Goal: Information Seeking & Learning: Learn about a topic

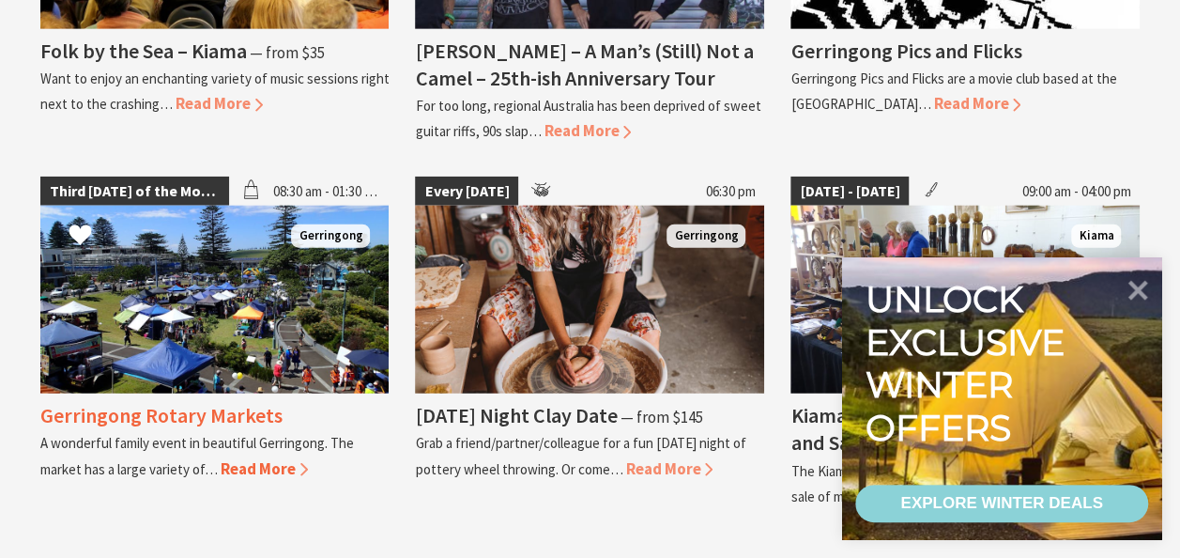
scroll to position [2348, 0]
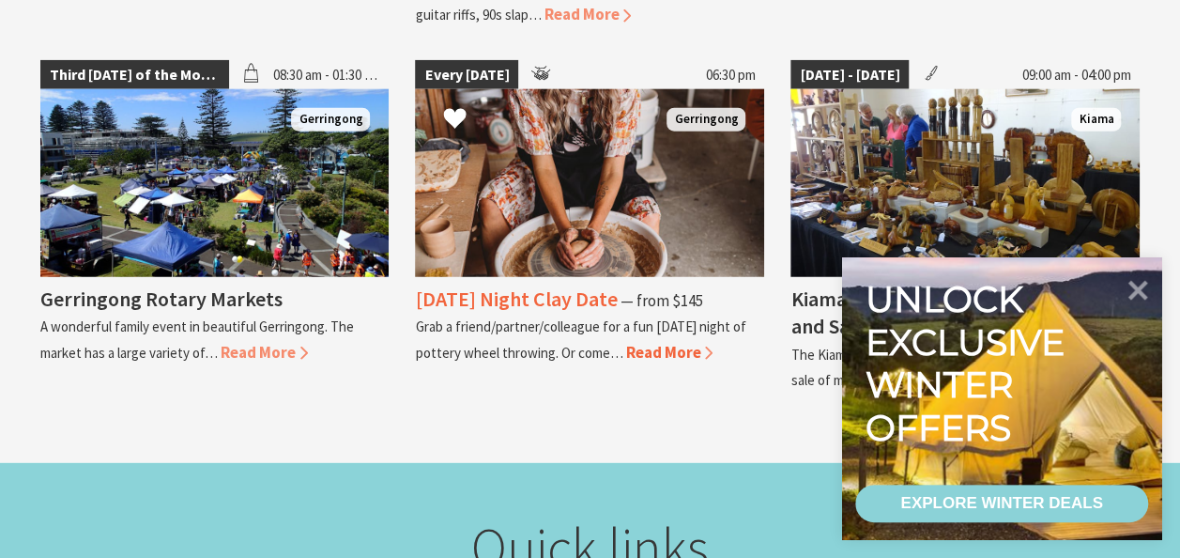
click at [646, 349] on span "Read More" at bounding box center [668, 352] width 87 height 21
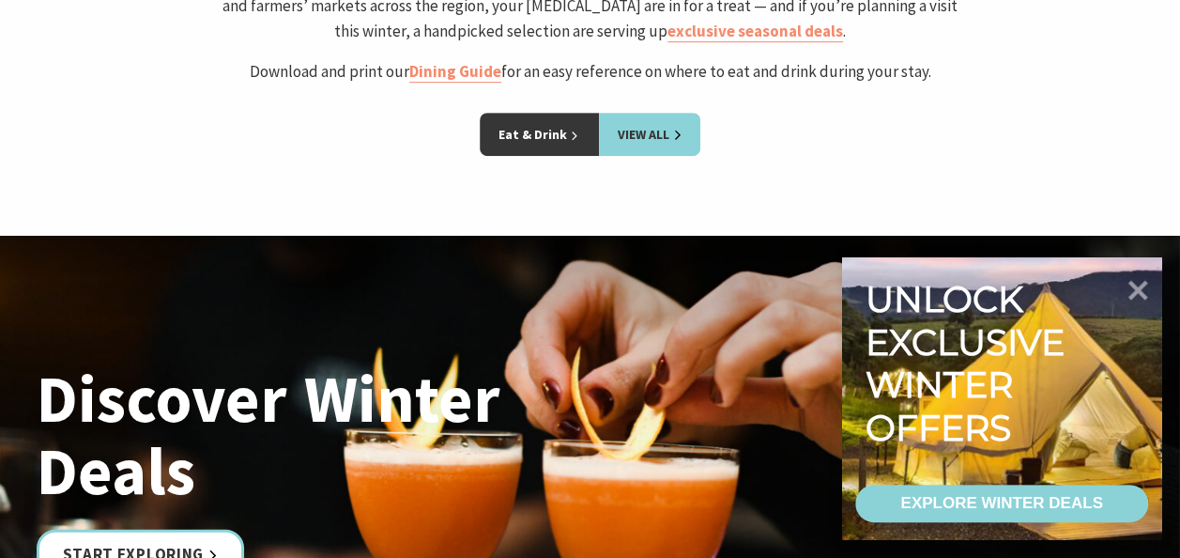
scroll to position [3850, 0]
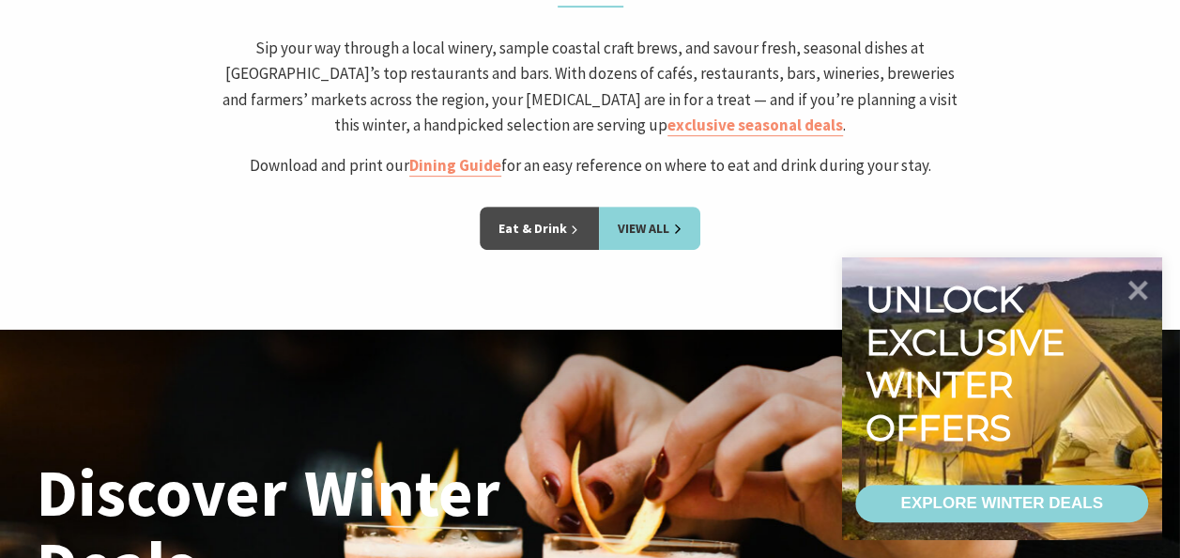
click at [541, 223] on link "Eat & Drink" at bounding box center [539, 228] width 119 height 43
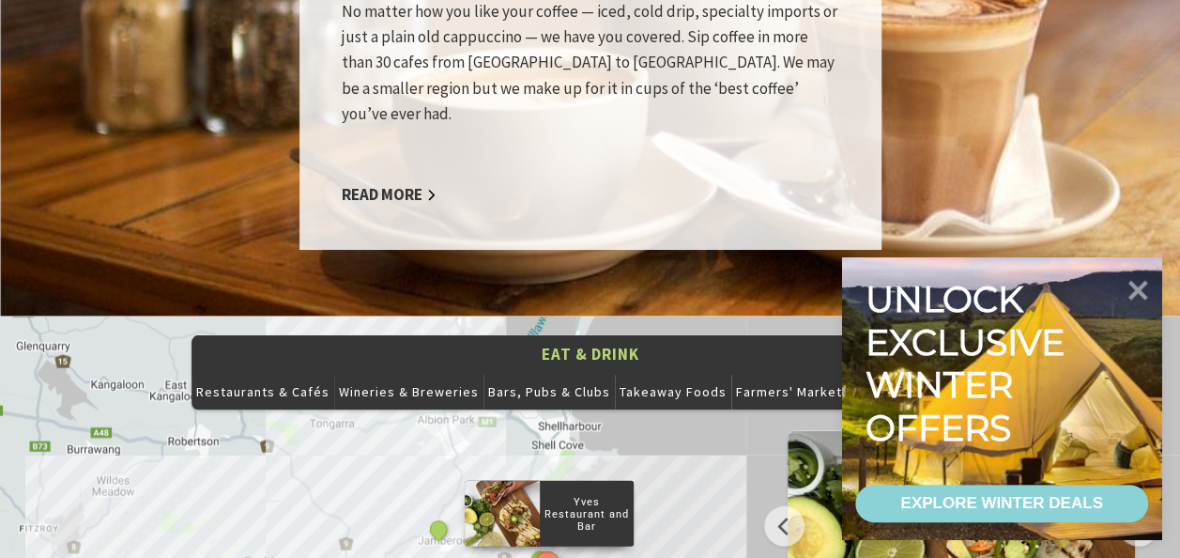
scroll to position [1972, 0]
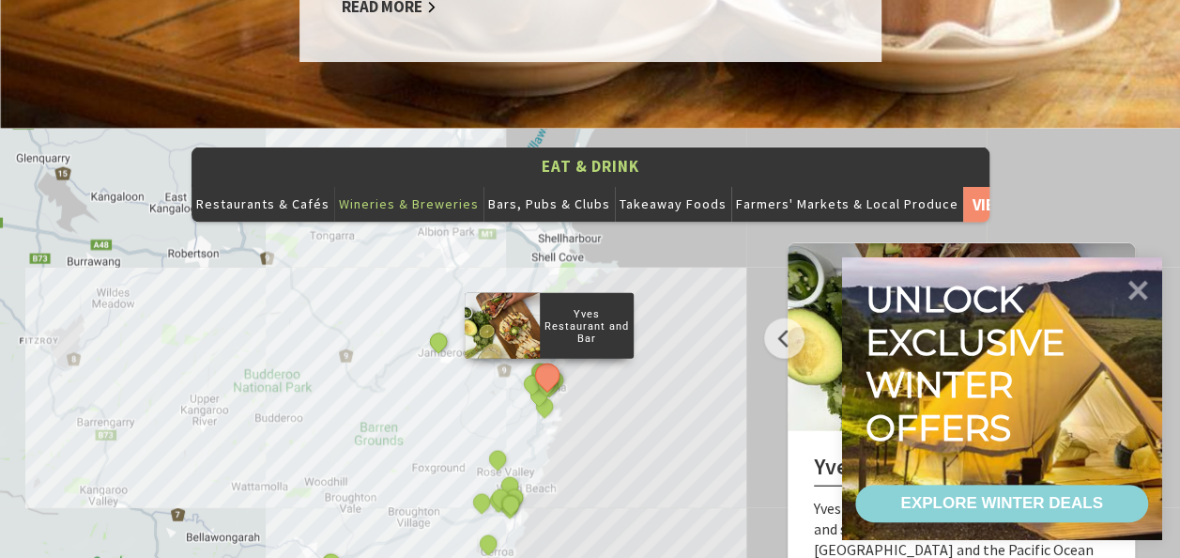
click at [439, 185] on button "Wineries & Breweries" at bounding box center [408, 204] width 149 height 38
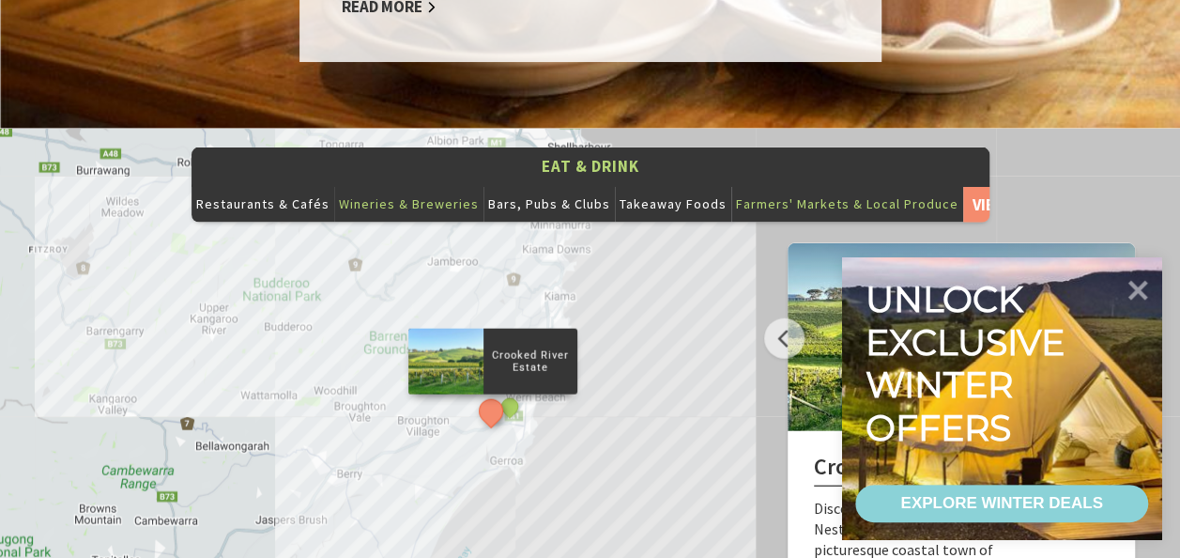
click at [762, 185] on button "Farmers' Markets & Local Produce" at bounding box center [847, 204] width 232 height 38
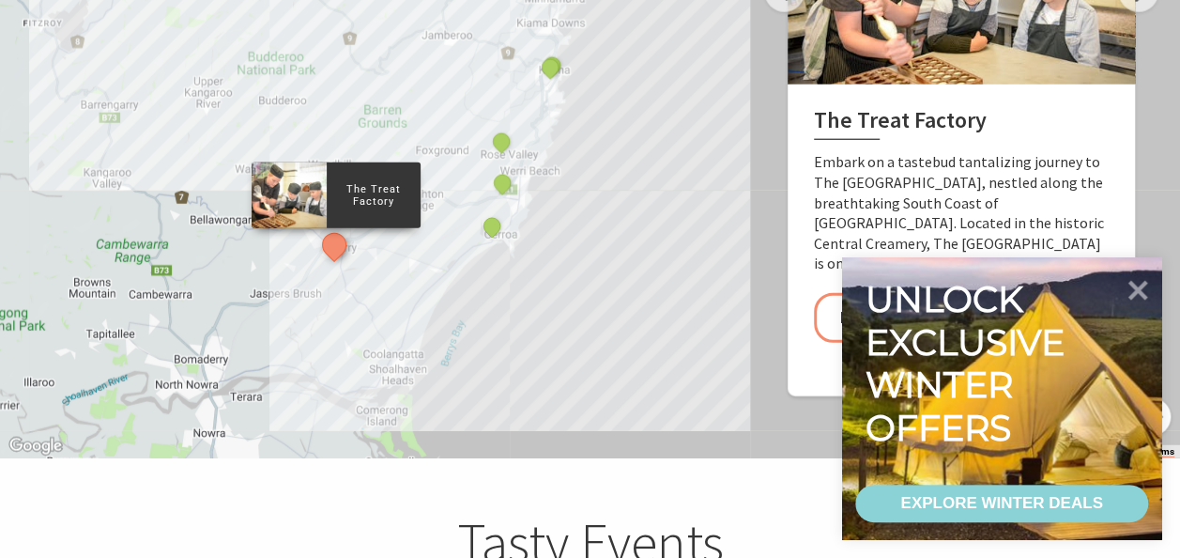
scroll to position [2348, 0]
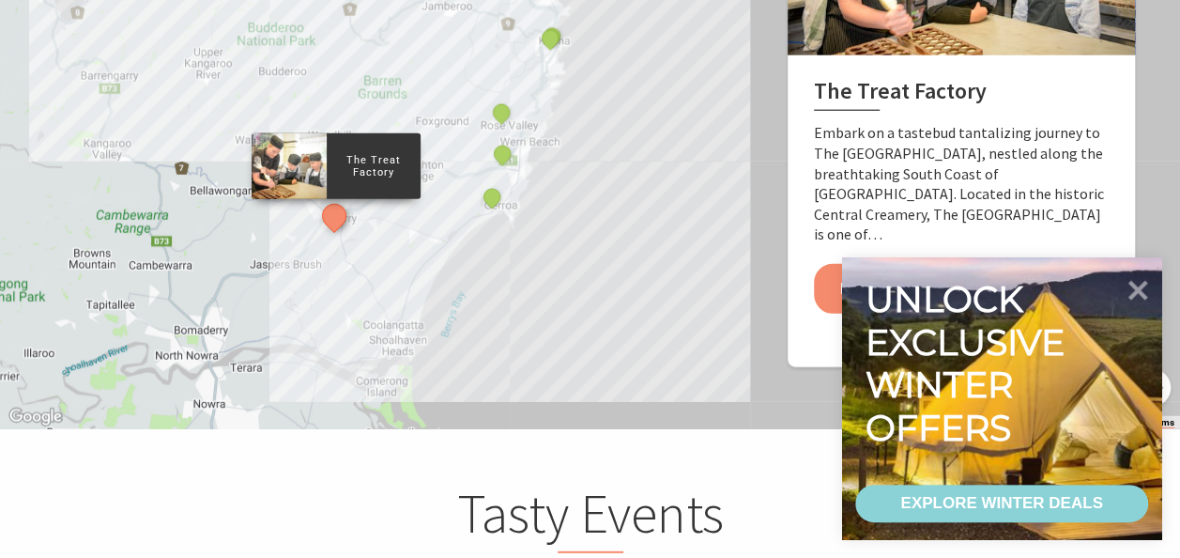
click at [870, 264] on link "Explore" at bounding box center [881, 289] width 135 height 50
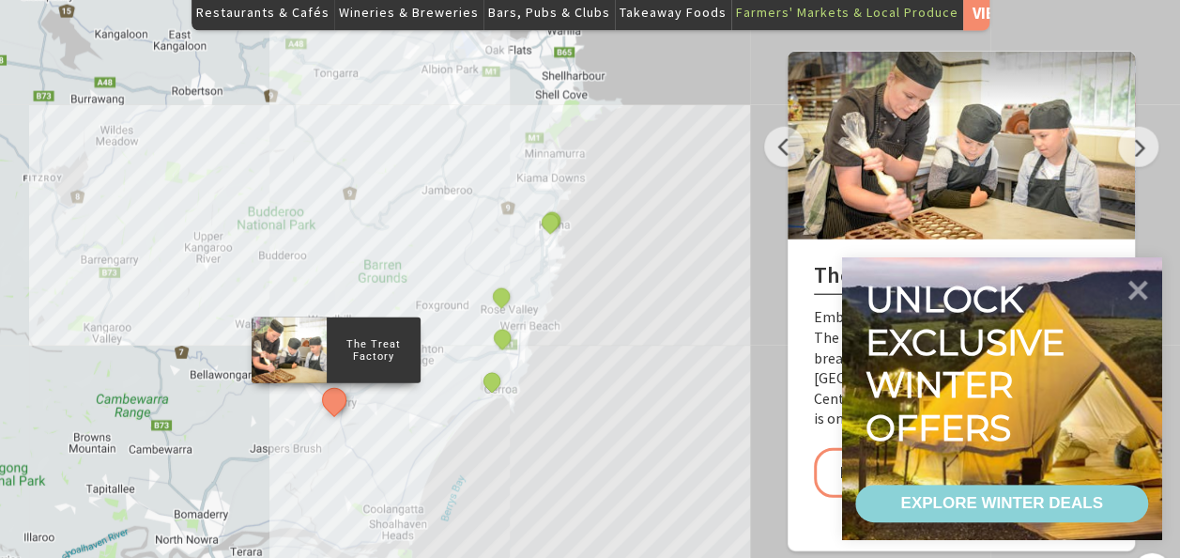
scroll to position [2254, 0]
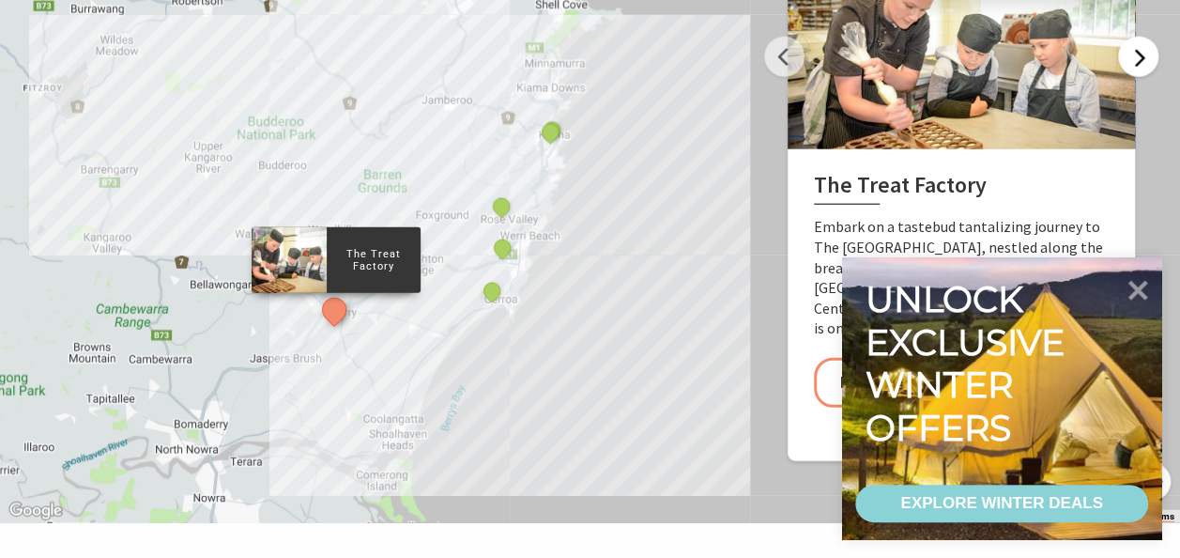
click at [1131, 37] on button "Next" at bounding box center [1138, 57] width 40 height 40
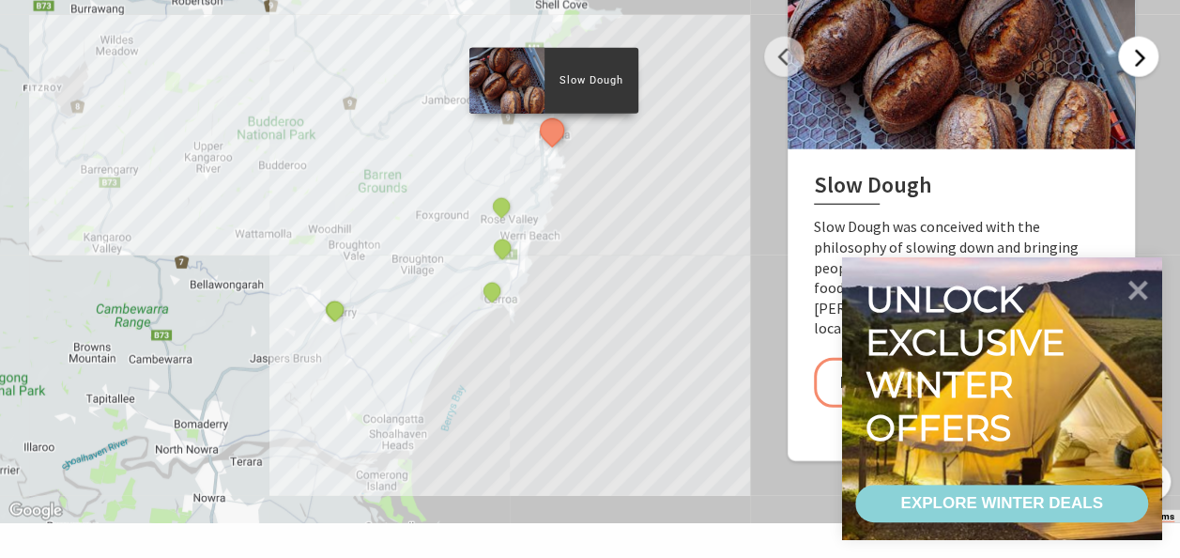
click at [1131, 37] on button "Next" at bounding box center [1138, 57] width 40 height 40
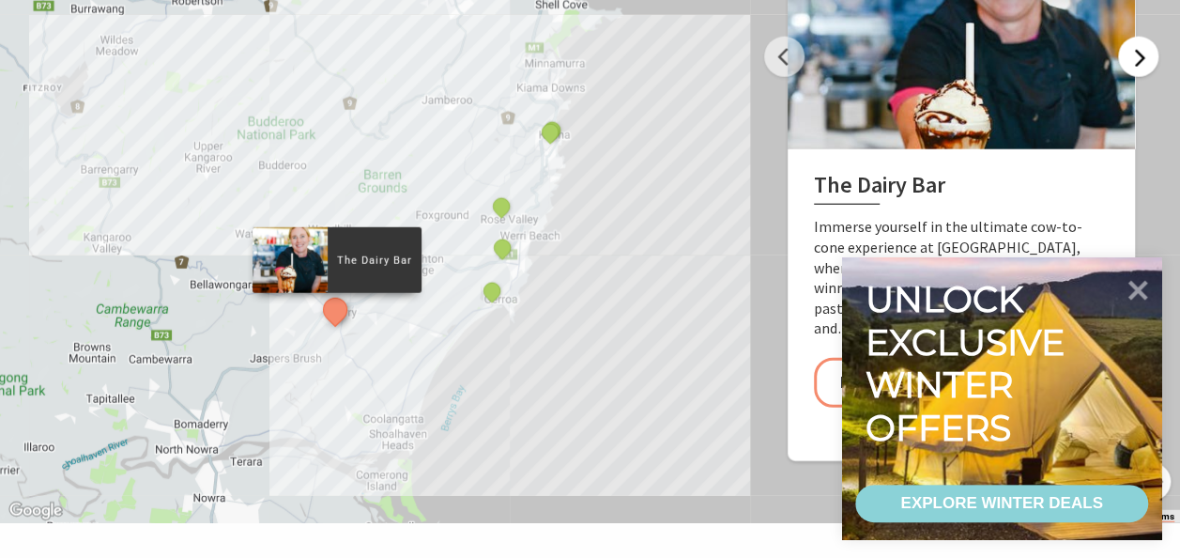
click at [1131, 37] on button "Next" at bounding box center [1138, 57] width 40 height 40
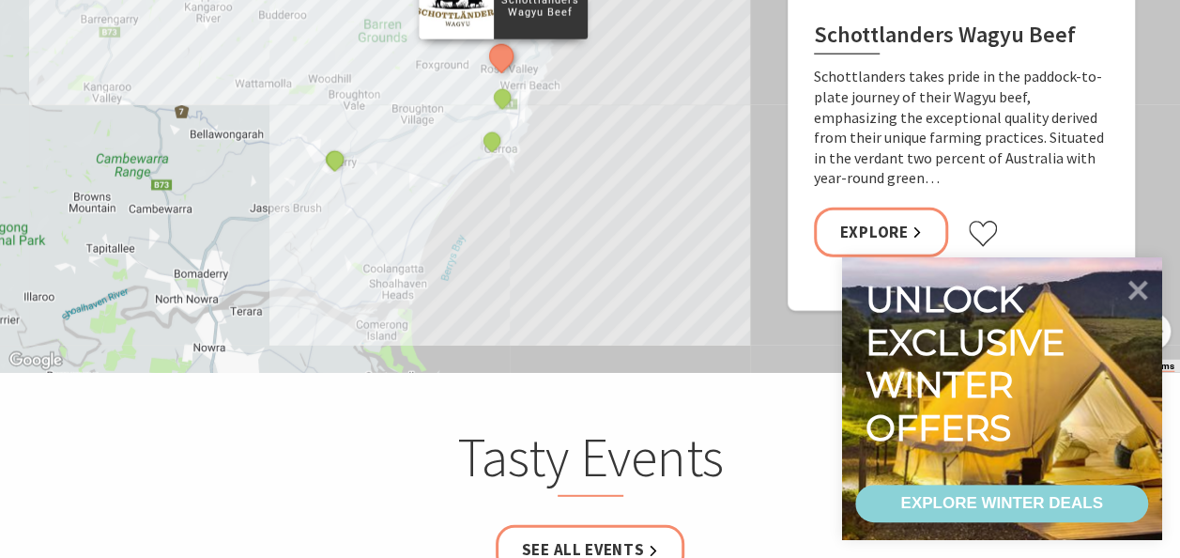
scroll to position [2441, 0]
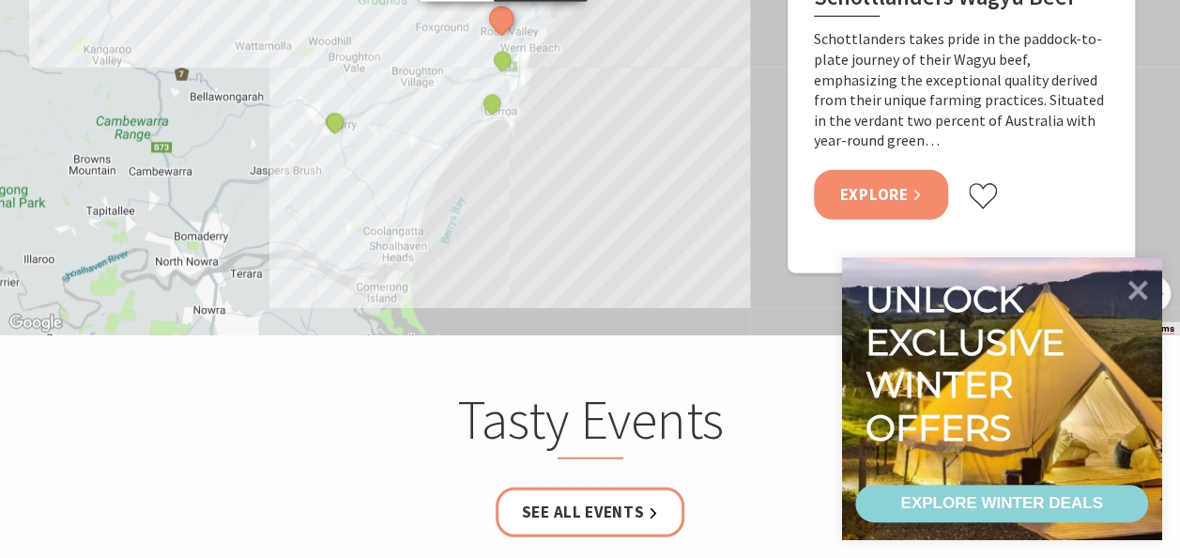
click at [885, 170] on link "Explore" at bounding box center [881, 195] width 135 height 50
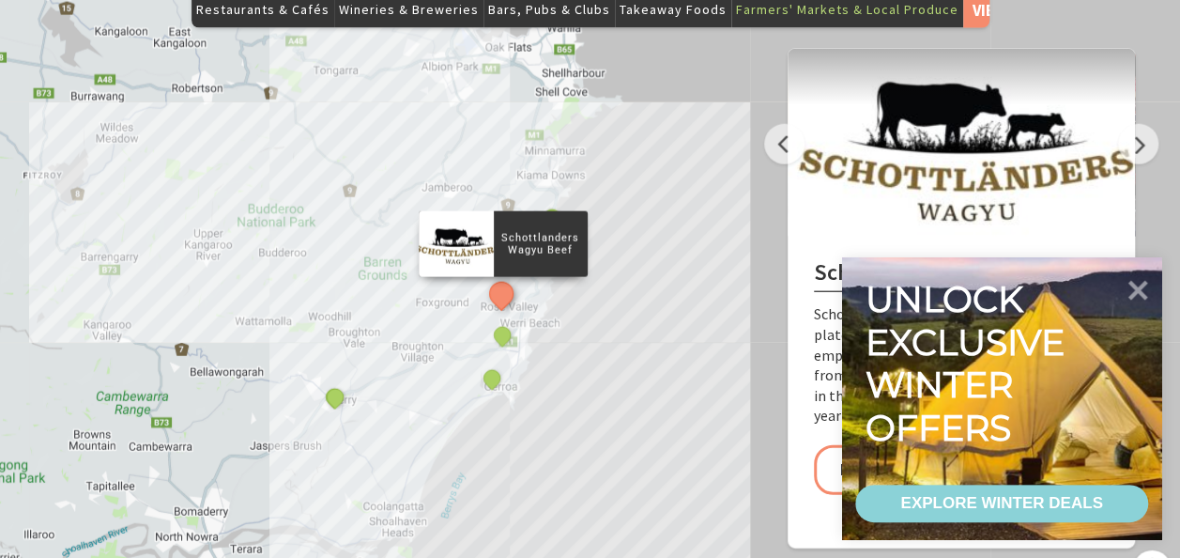
scroll to position [2066, 0]
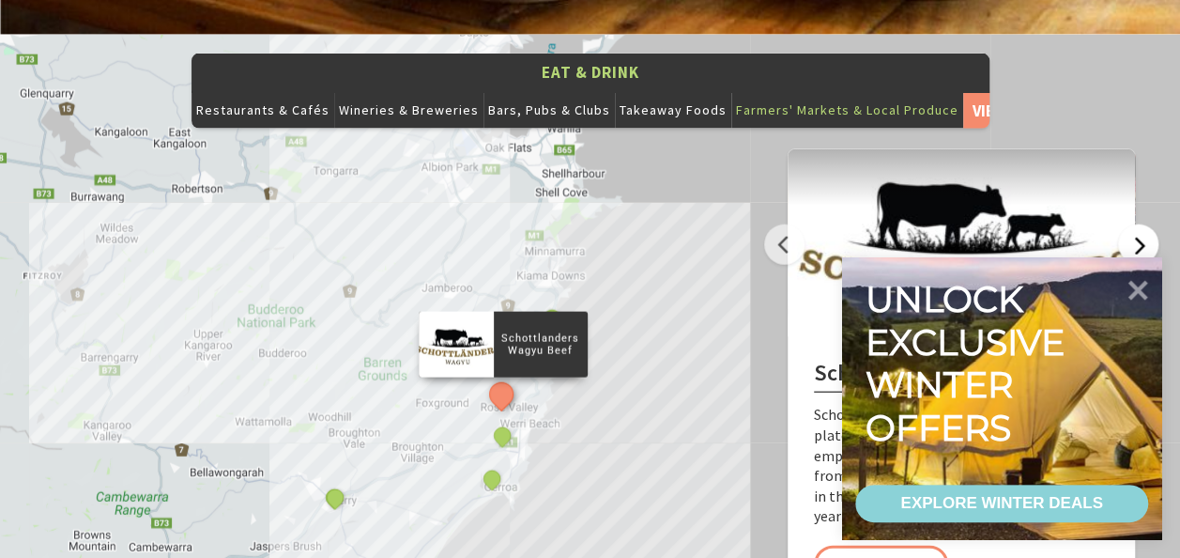
click at [1142, 224] on button "Next" at bounding box center [1138, 244] width 40 height 40
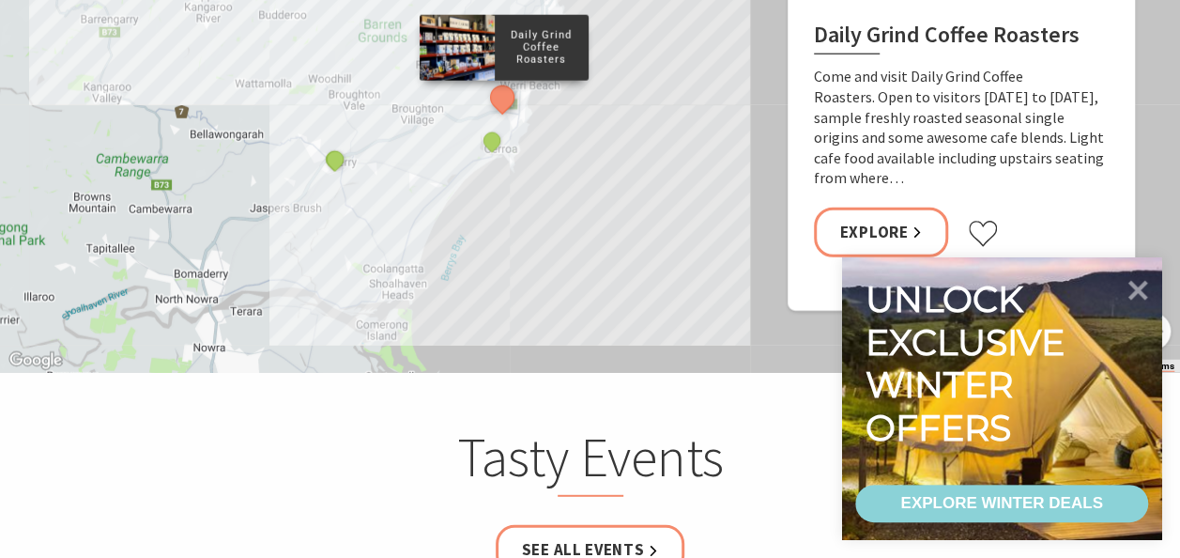
scroll to position [2441, 0]
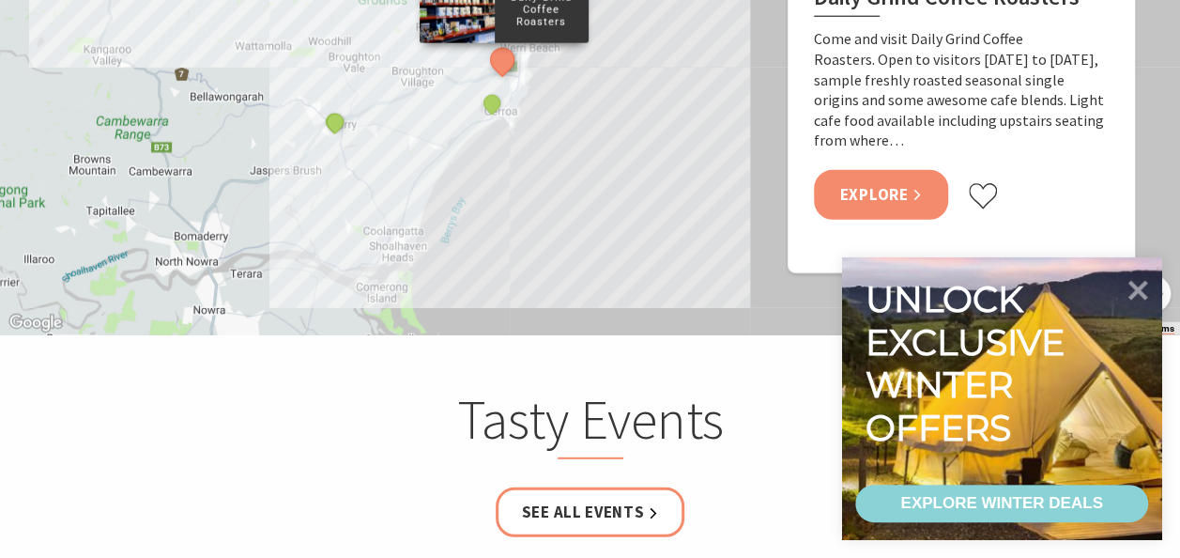
click at [890, 170] on link "Explore" at bounding box center [881, 195] width 135 height 50
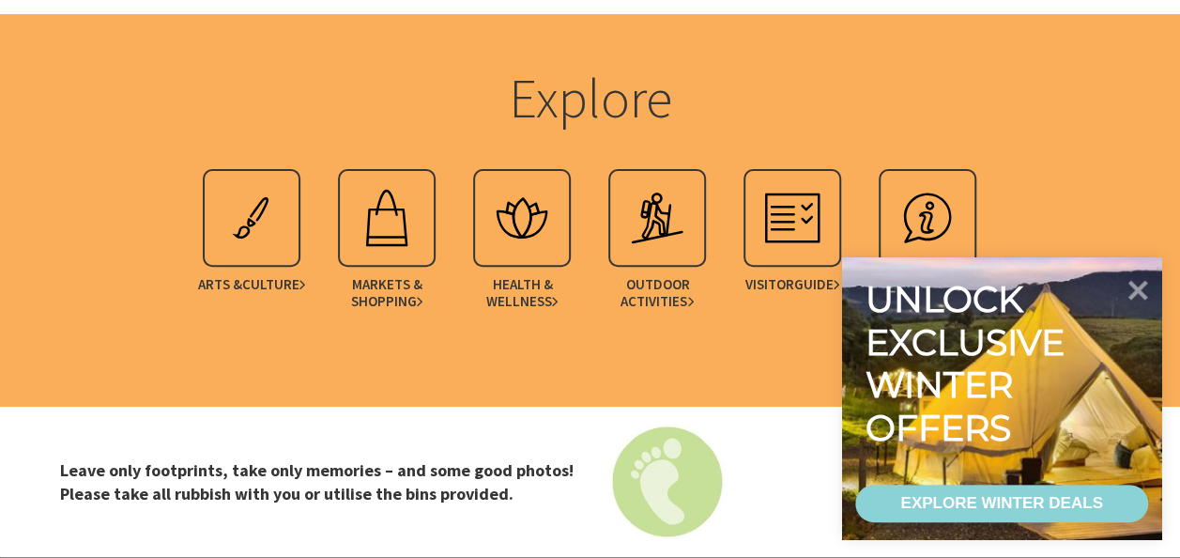
scroll to position [3944, 0]
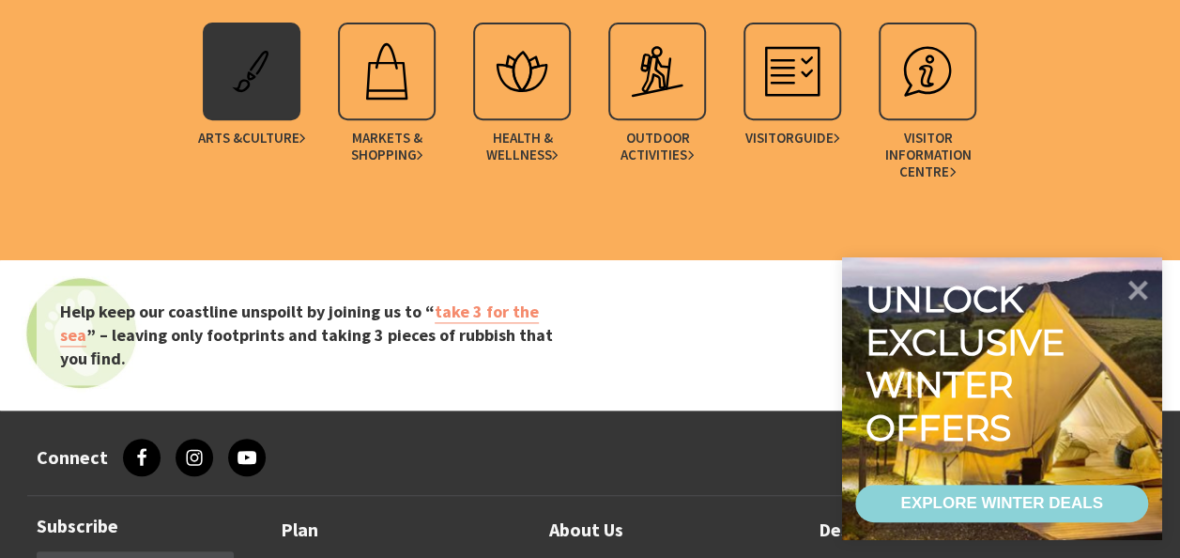
click at [231, 130] on span "Arts & Culture" at bounding box center [251, 138] width 109 height 17
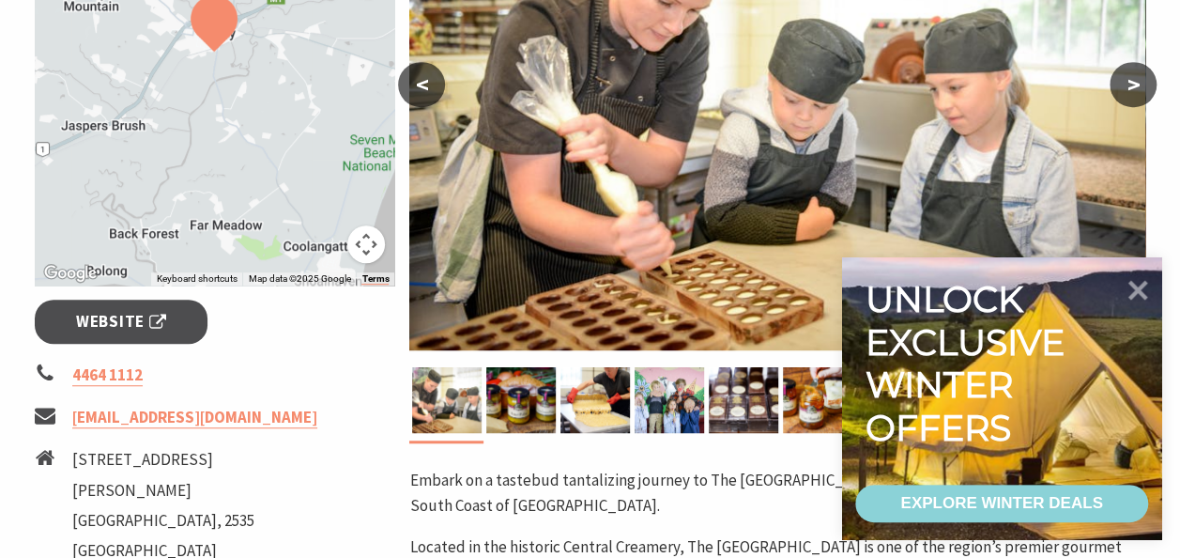
scroll to position [470, 0]
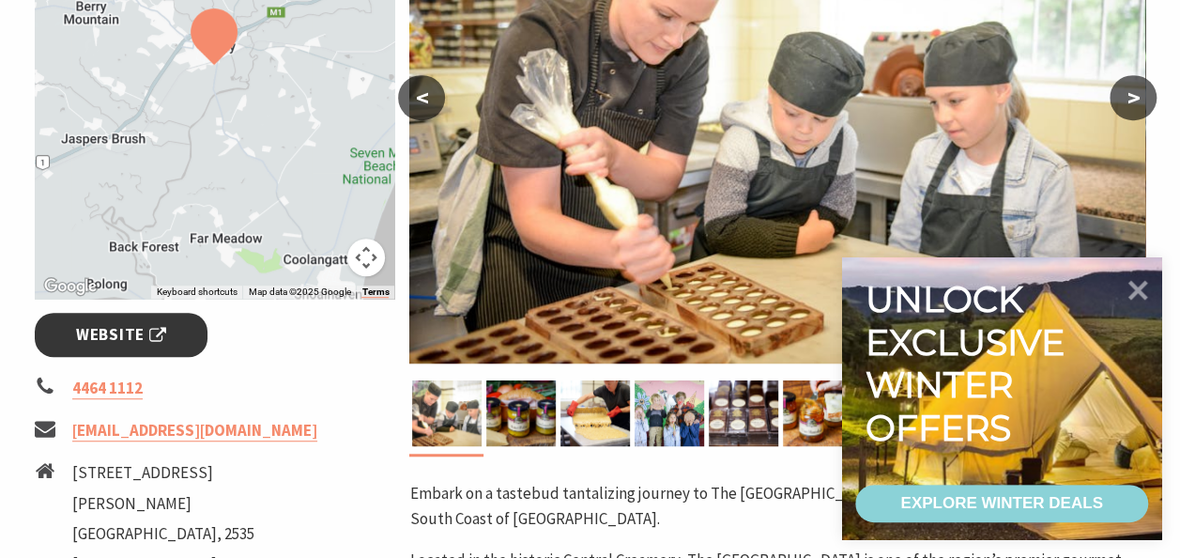
click at [113, 334] on span "Website" at bounding box center [121, 334] width 90 height 25
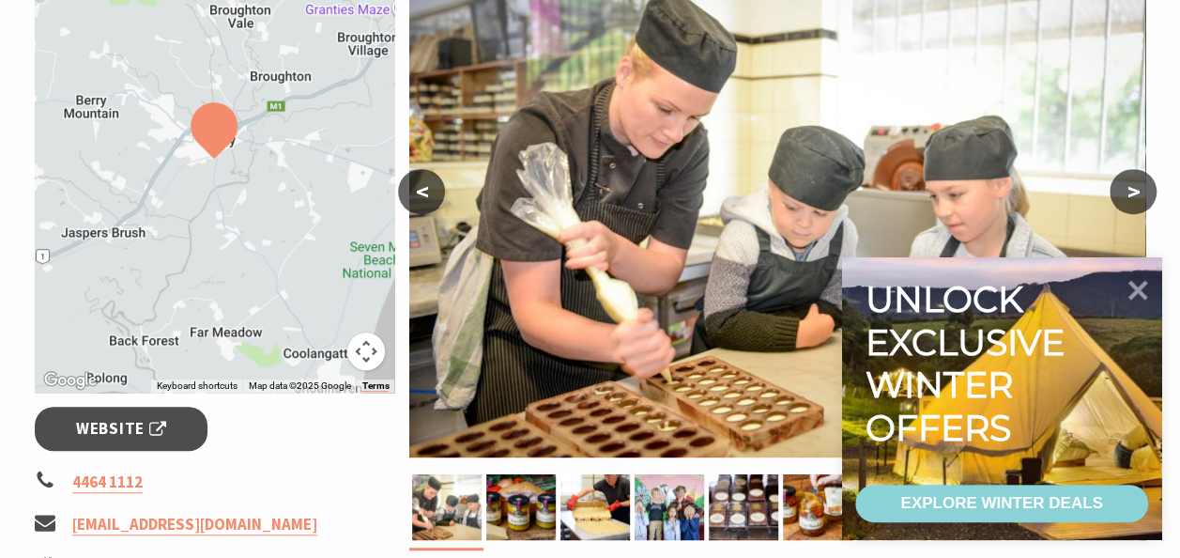
scroll to position [0, 0]
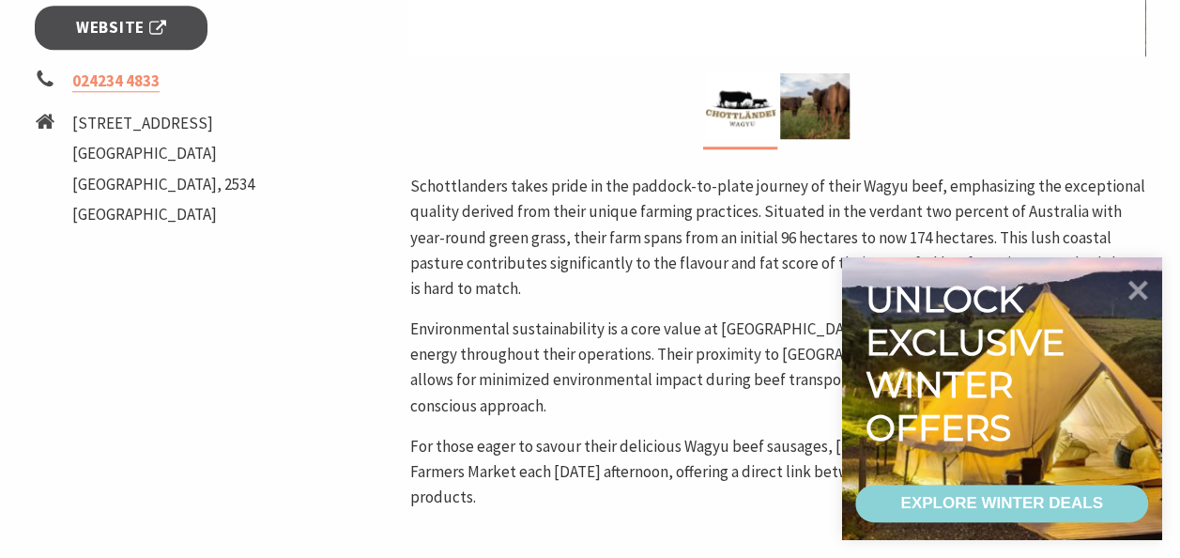
scroll to position [751, 0]
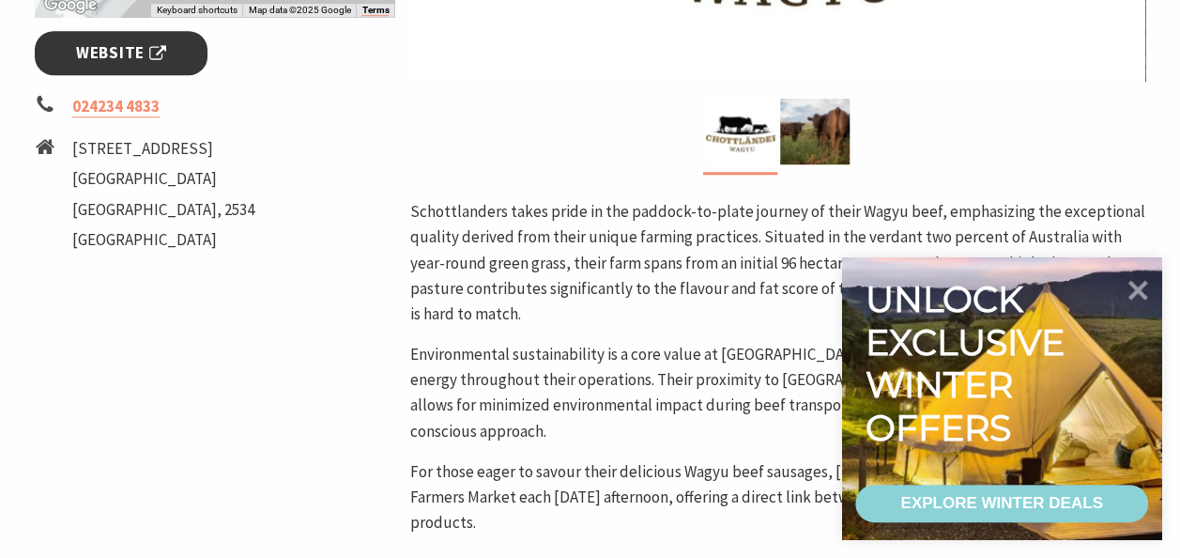
click at [126, 46] on span "Website" at bounding box center [121, 52] width 90 height 25
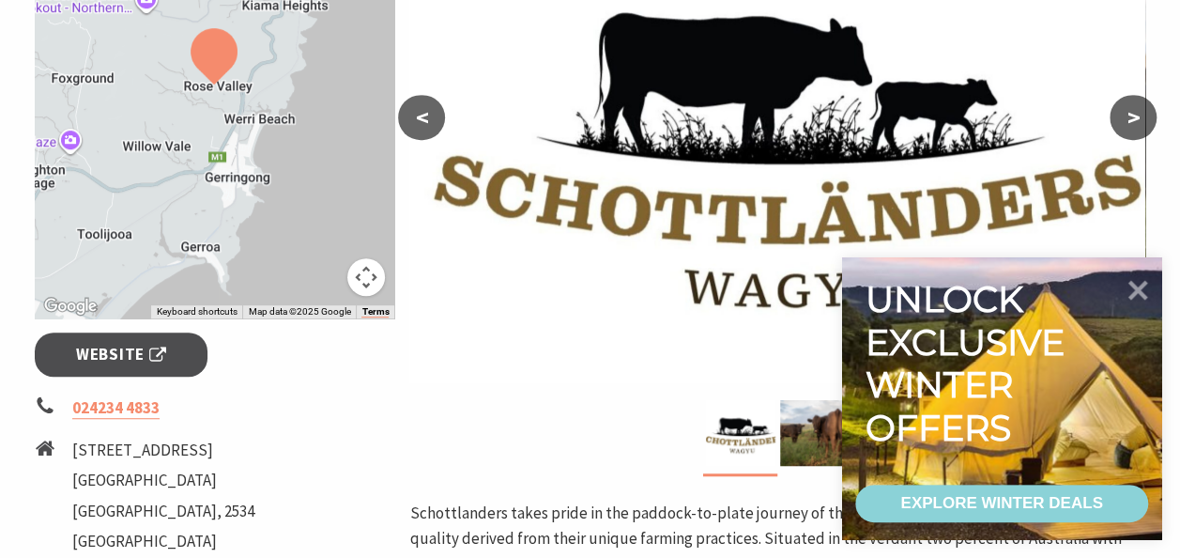
scroll to position [282, 0]
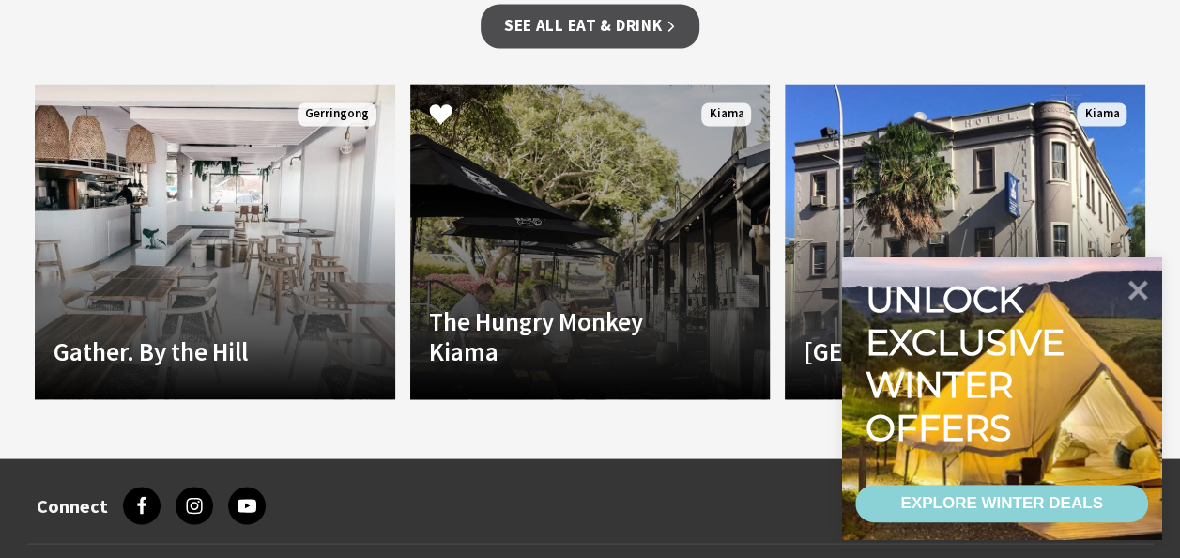
scroll to position [1596, 0]
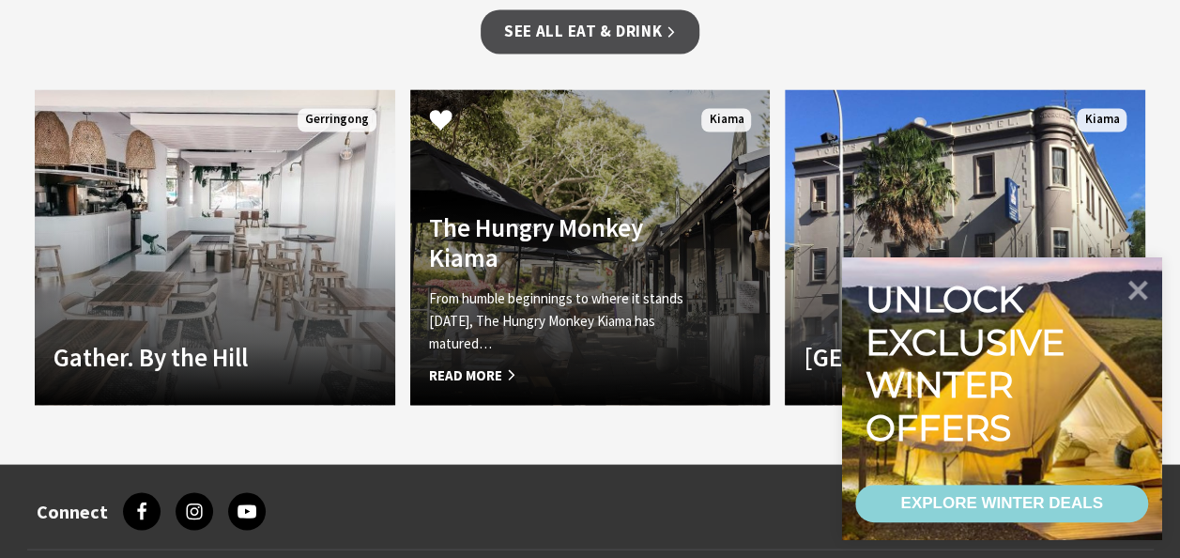
click at [509, 223] on h4 "The Hungry Monkey Kiama" at bounding box center [563, 241] width 269 height 61
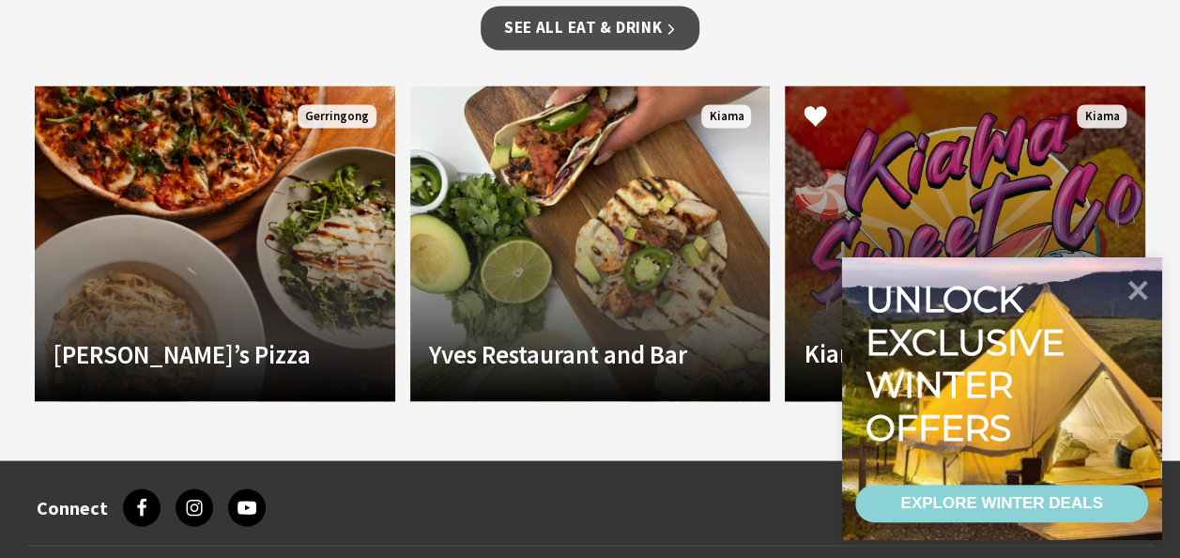
scroll to position [1690, 0]
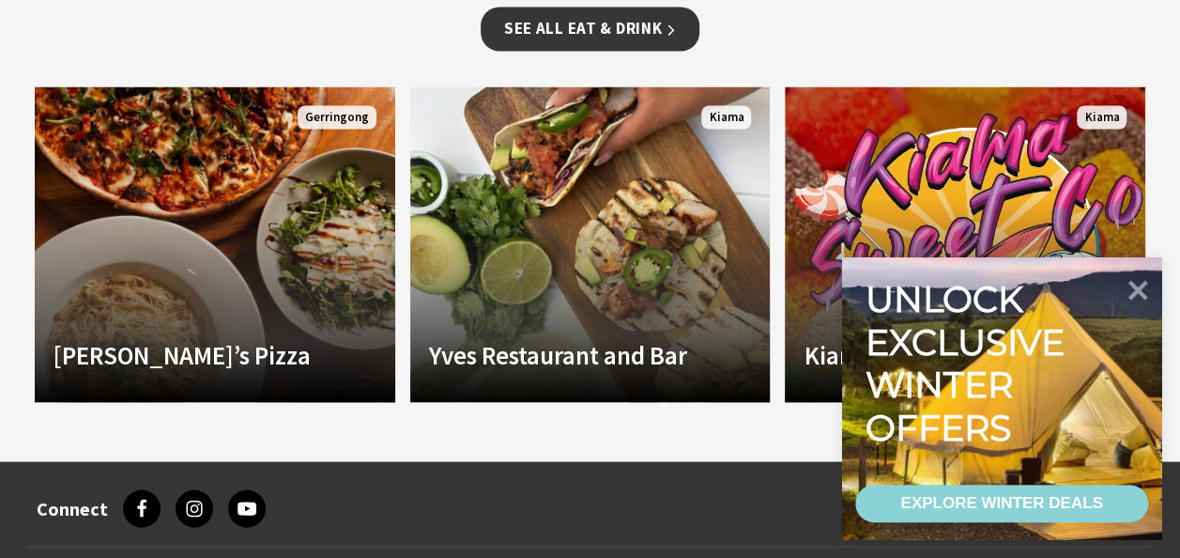
click at [571, 29] on link "See all Eat & Drink" at bounding box center [590, 29] width 219 height 44
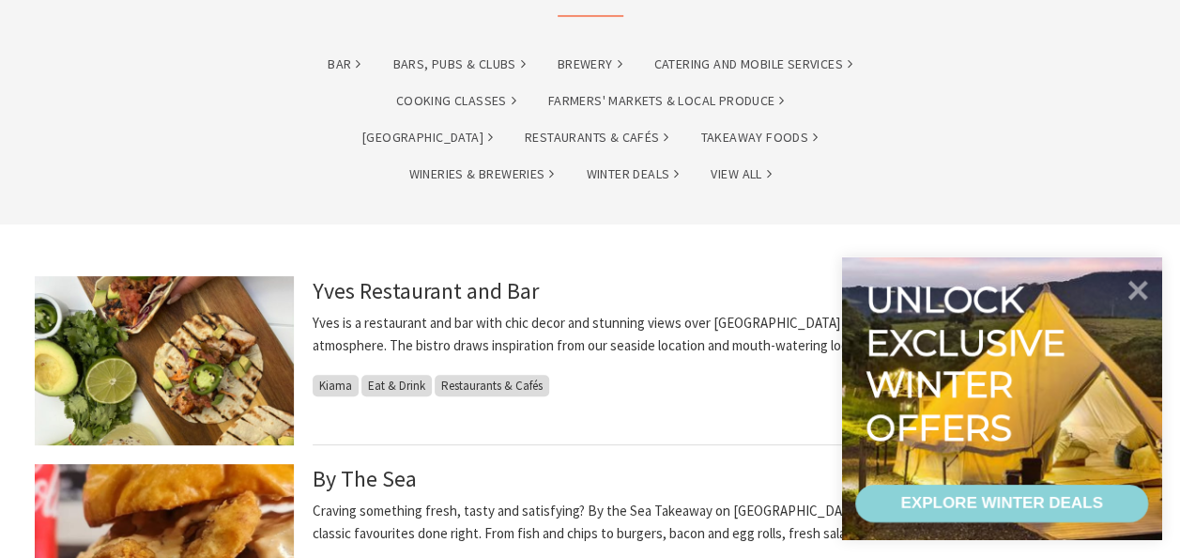
scroll to position [282, 0]
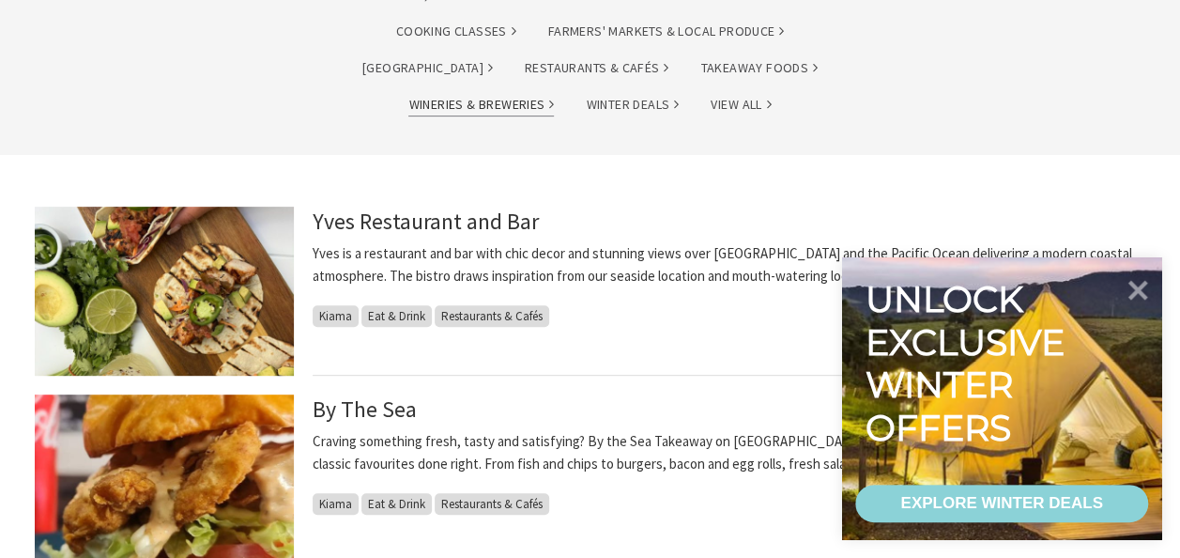
click at [554, 94] on link "Wineries & Breweries" at bounding box center [481, 105] width 146 height 22
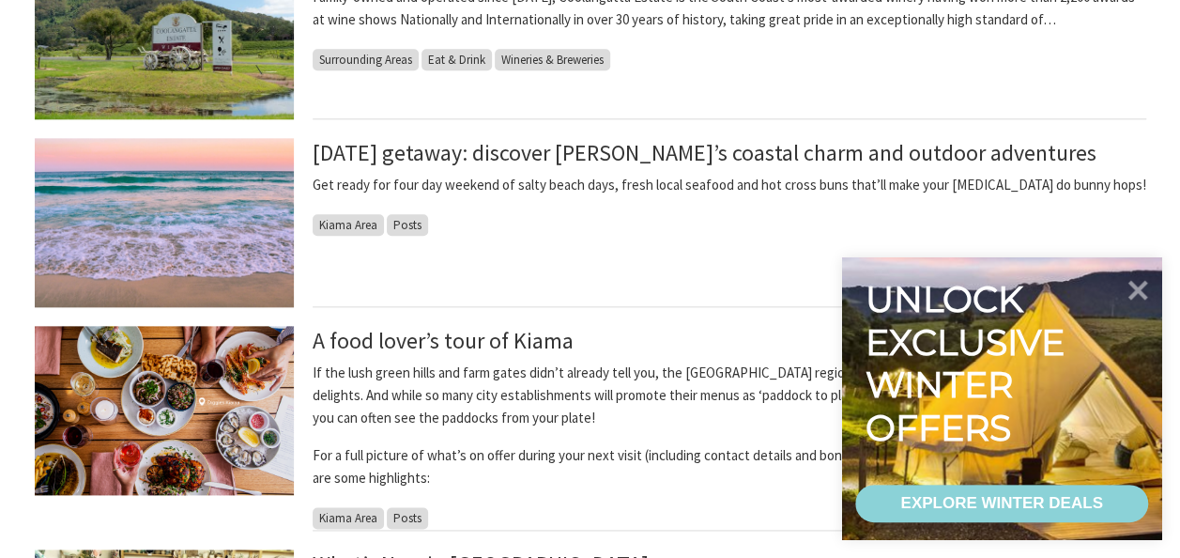
scroll to position [939, 0]
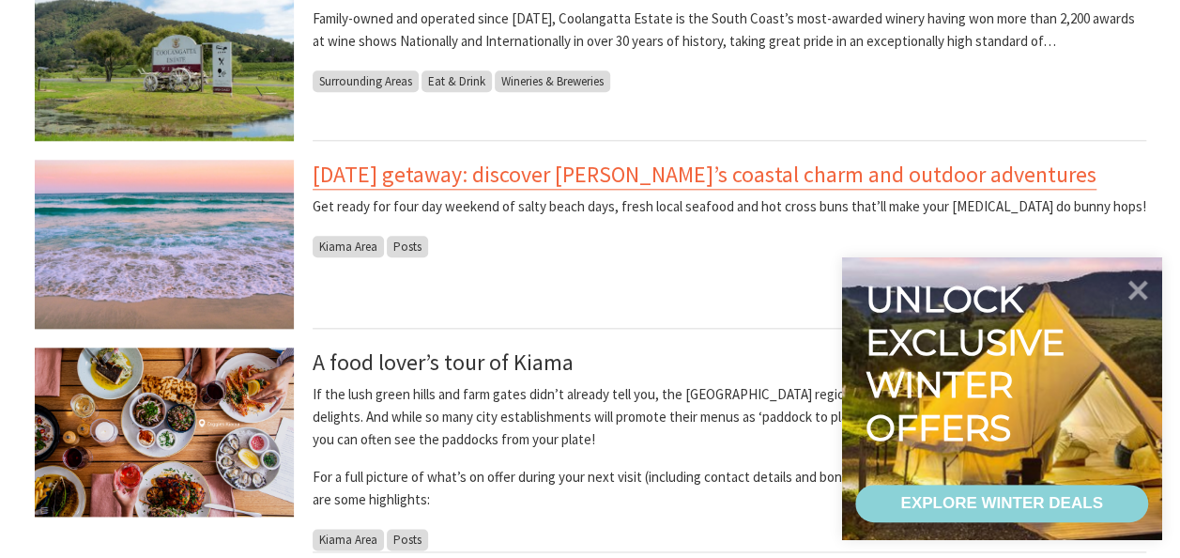
click at [377, 169] on link "Easter getaway: discover Kiama’s coastal charm and outdoor adventures" at bounding box center [705, 175] width 784 height 30
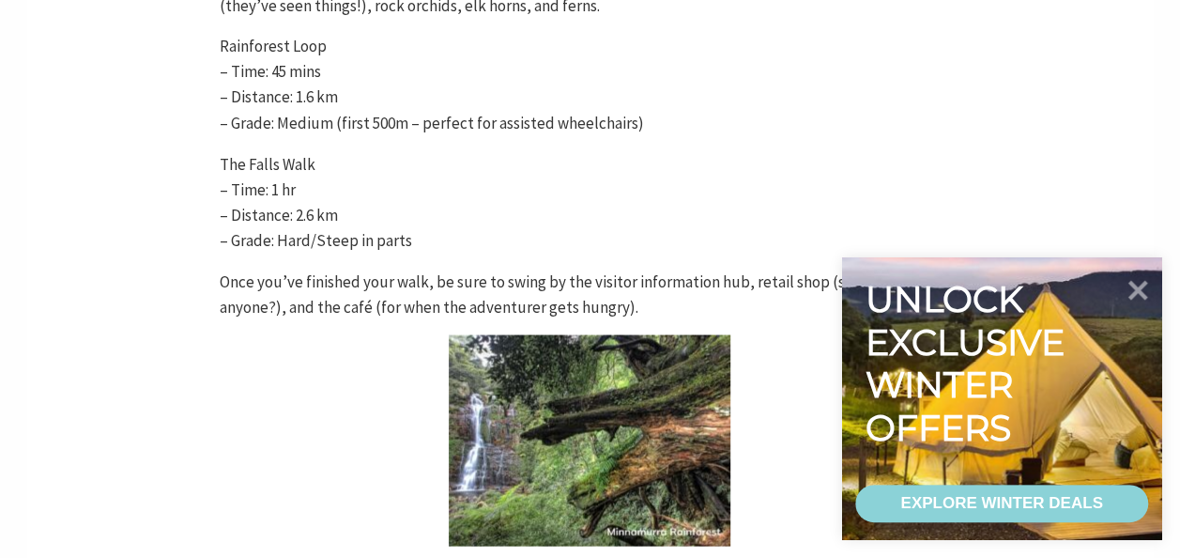
scroll to position [5165, 0]
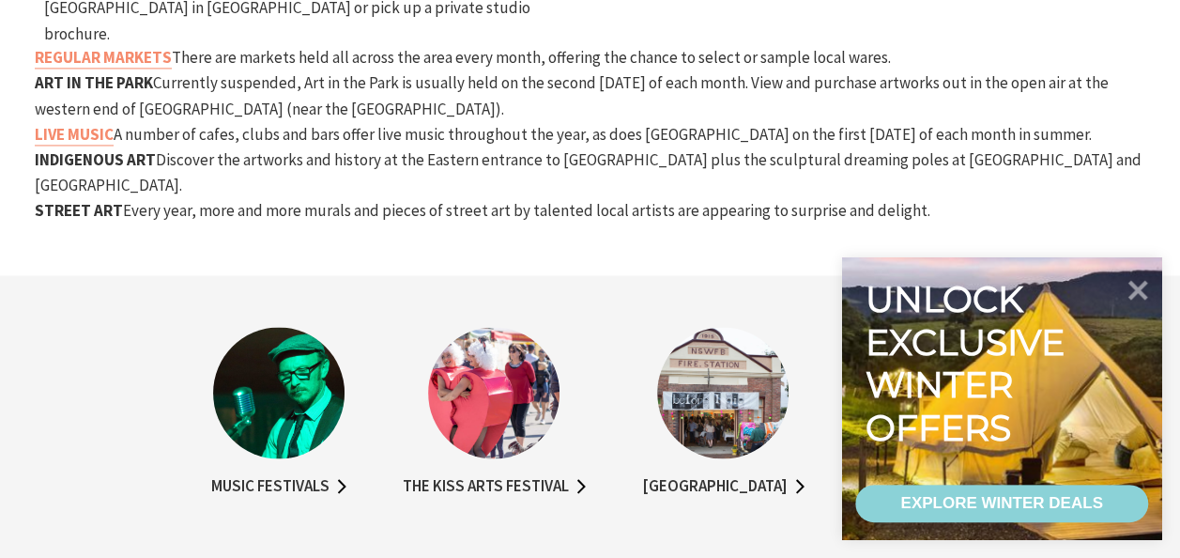
scroll to position [1409, 0]
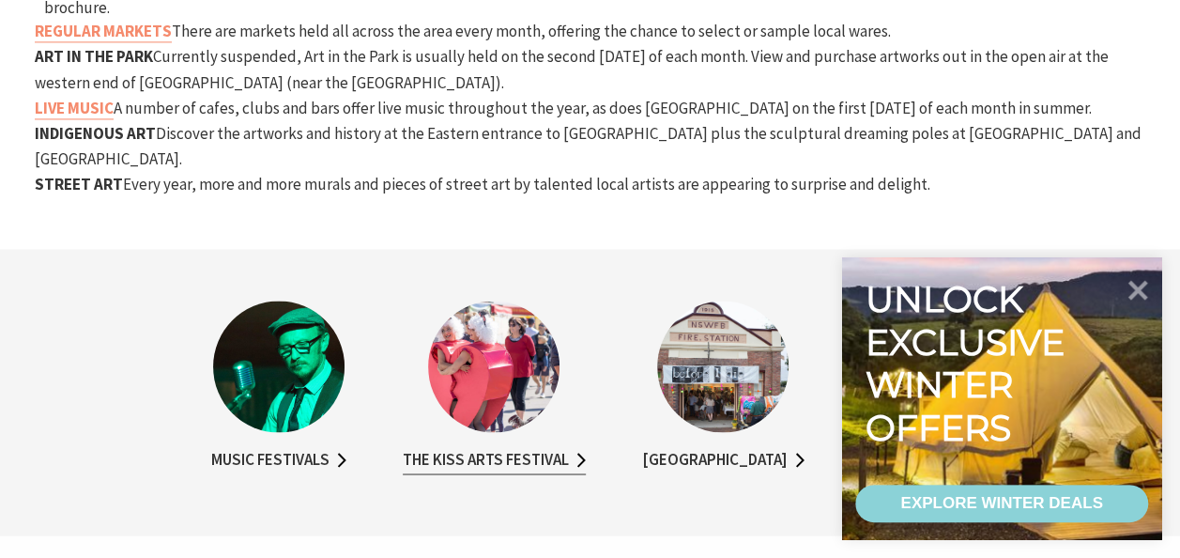
click at [503, 446] on link "The KISS Arts Festival" at bounding box center [494, 459] width 183 height 27
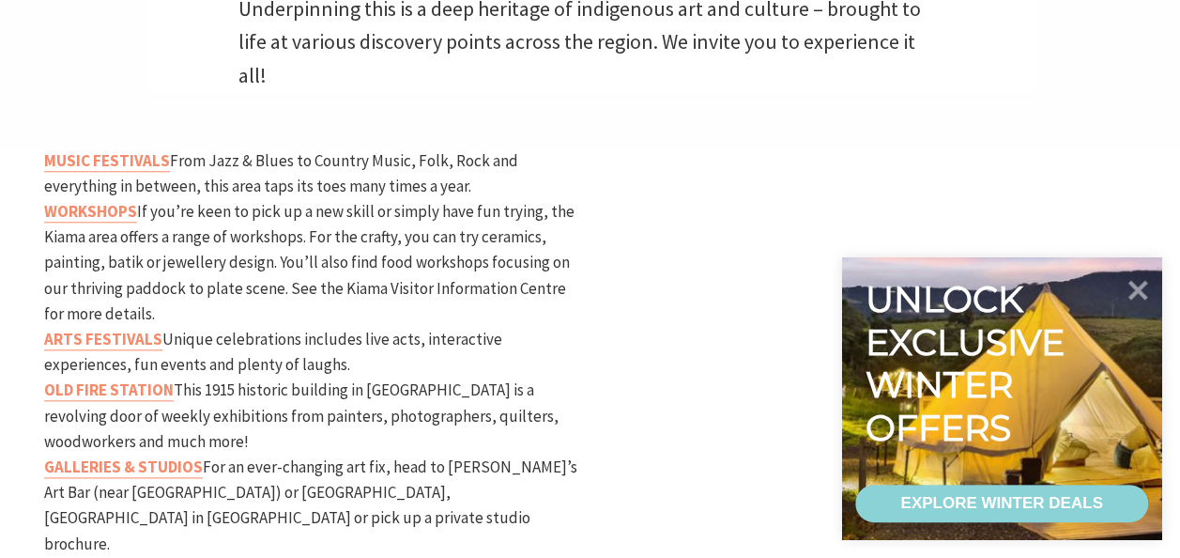
scroll to position [939, 0]
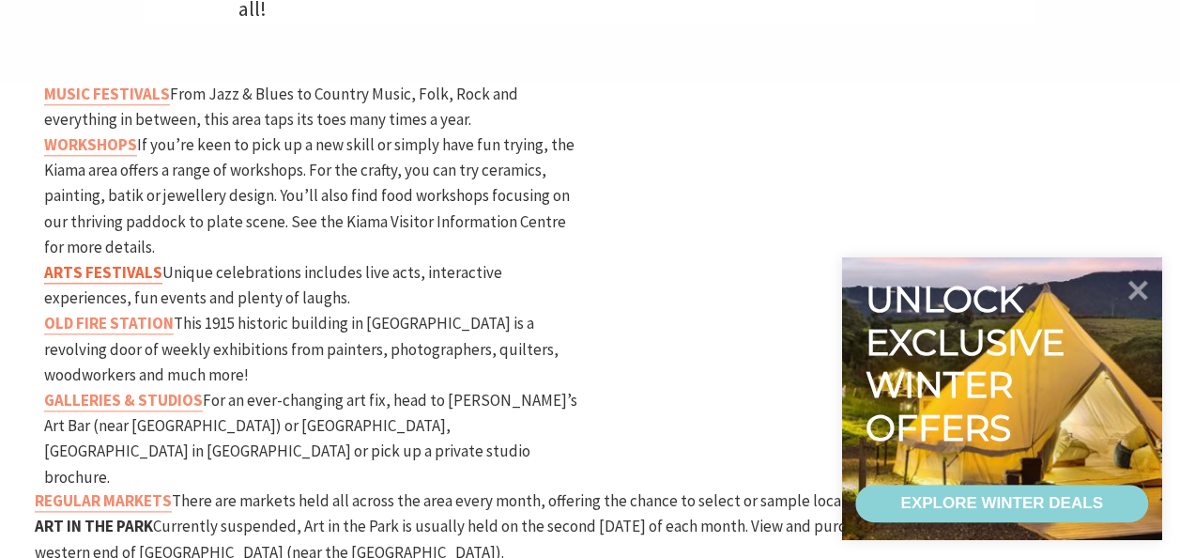
click at [81, 262] on strong "ARTS FESTIVALS" at bounding box center [103, 272] width 118 height 21
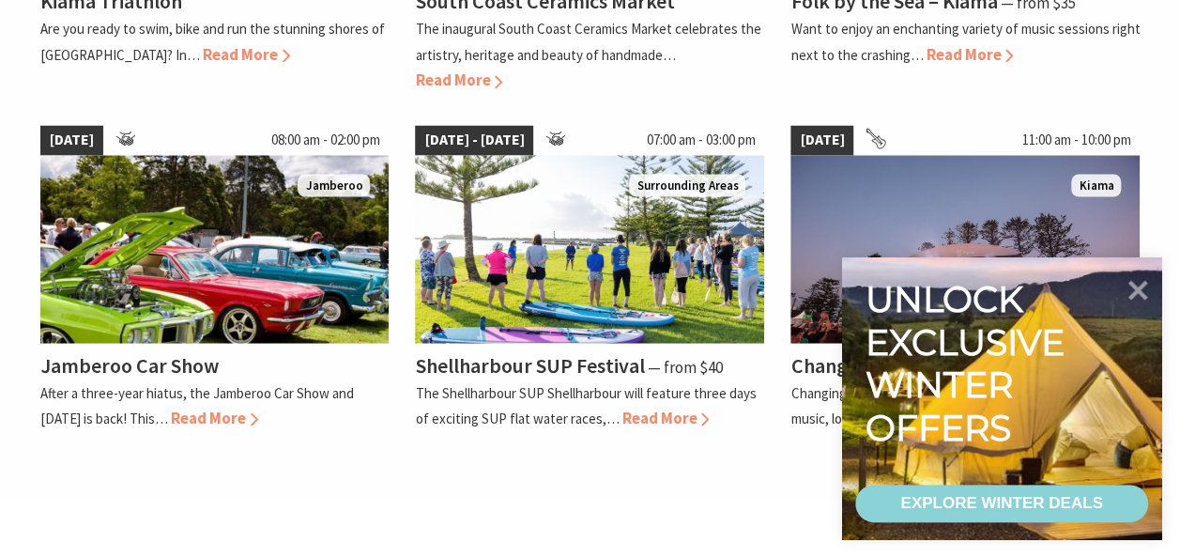
scroll to position [1409, 0]
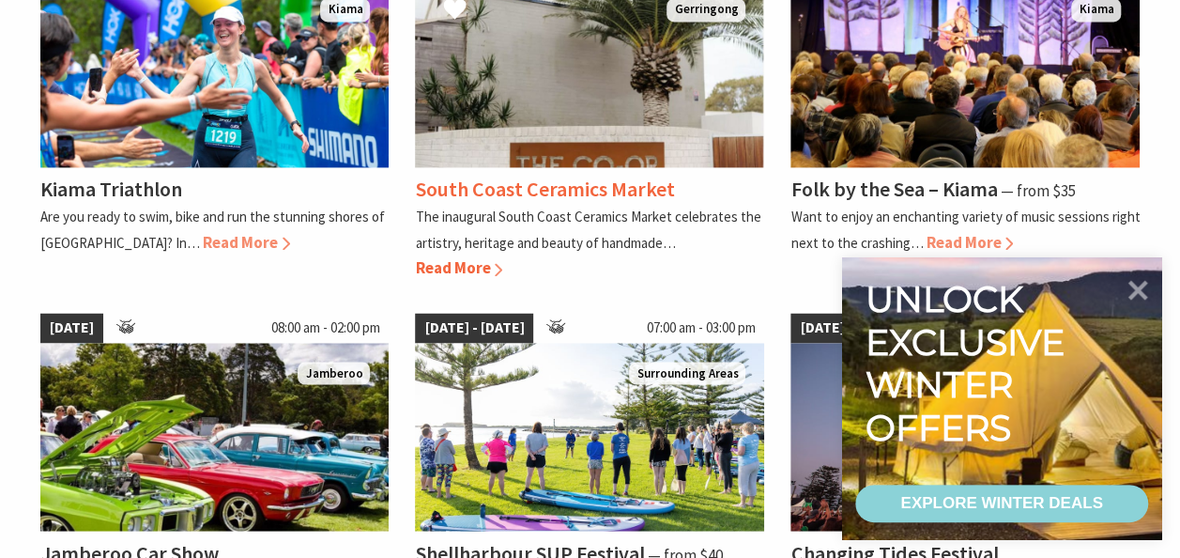
click at [459, 257] on span "Read More" at bounding box center [458, 267] width 87 height 21
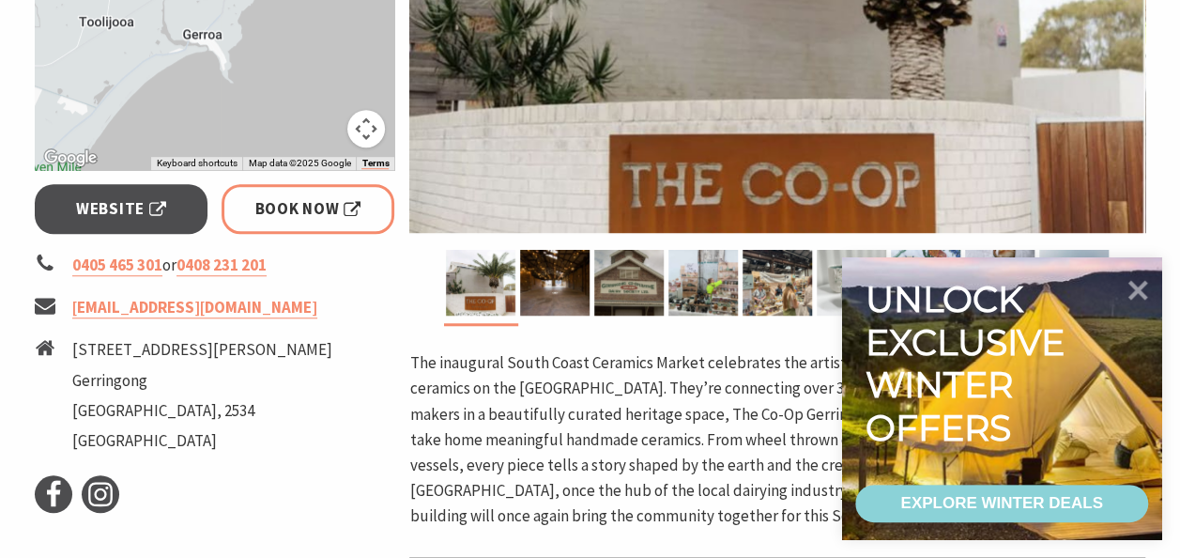
scroll to position [563, 0]
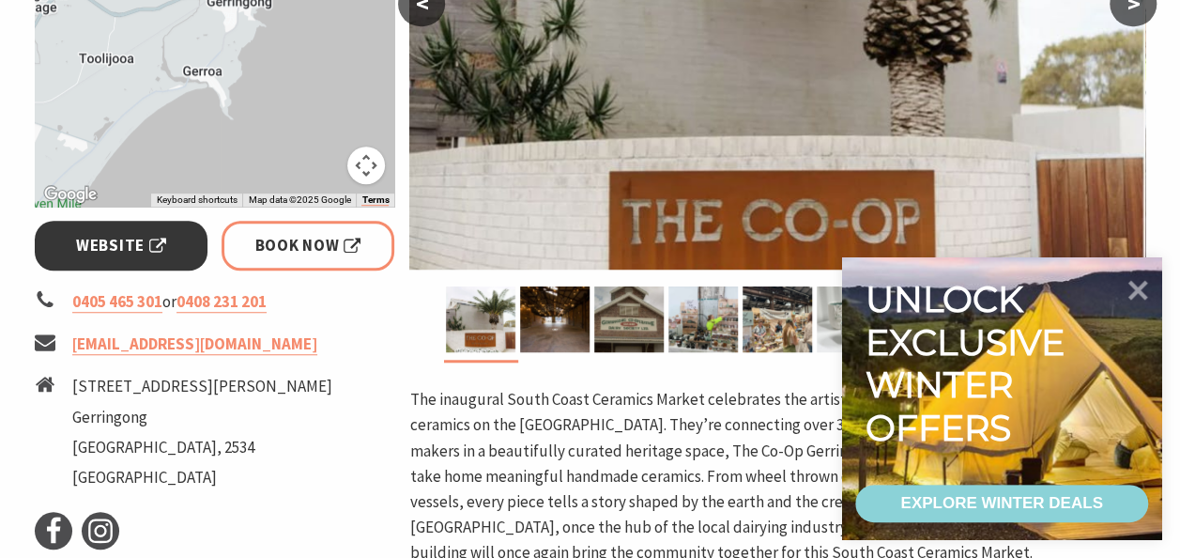
click at [82, 228] on link "Website" at bounding box center [122, 246] width 174 height 50
